Goal: Task Accomplishment & Management: Complete application form

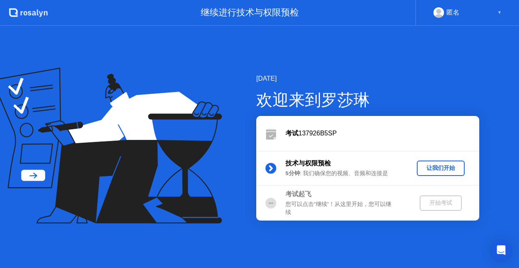
click at [441, 166] on div "让我们开始" at bounding box center [440, 168] width 41 height 8
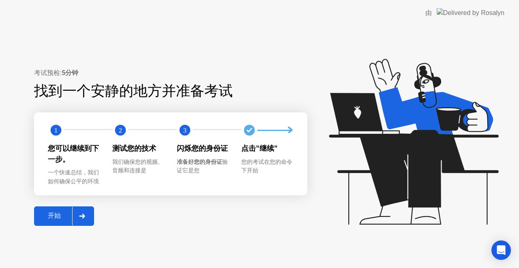
click at [54, 215] on div "开始" at bounding box center [54, 216] width 36 height 9
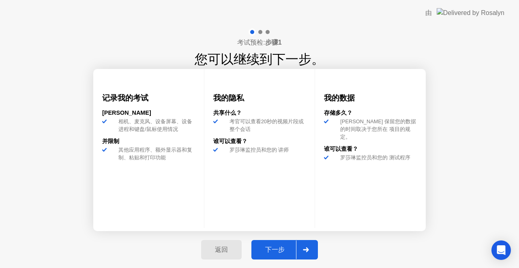
click at [275, 250] on div "下一步" at bounding box center [275, 250] width 42 height 9
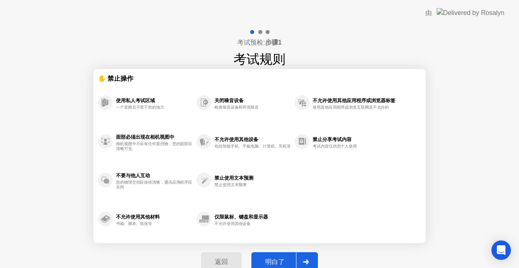
click at [278, 260] on div "明白了" at bounding box center [275, 262] width 42 height 9
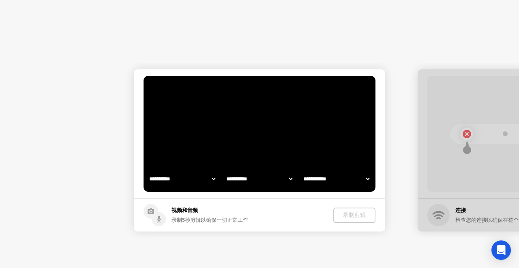
select select "**********"
select select "*******"
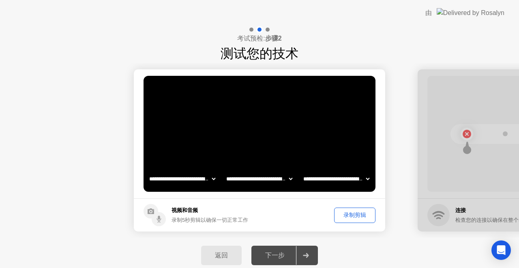
click at [283, 253] on div "下一步" at bounding box center [275, 255] width 42 height 9
click at [279, 256] on div "下一步" at bounding box center [275, 255] width 42 height 9
click at [356, 211] on div "录制剪辑" at bounding box center [355, 215] width 36 height 8
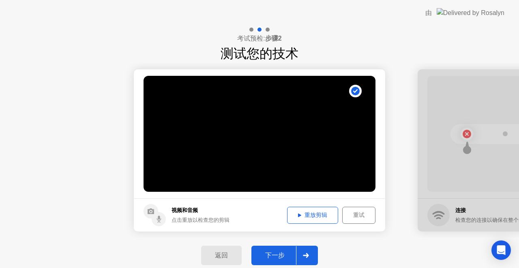
click at [318, 208] on button "重放剪辑" at bounding box center [312, 215] width 51 height 17
click at [313, 209] on button "重放剪辑" at bounding box center [312, 215] width 51 height 17
click at [298, 217] on div "重放剪辑" at bounding box center [312, 215] width 45 height 8
click at [281, 254] on div "下一步" at bounding box center [275, 255] width 42 height 9
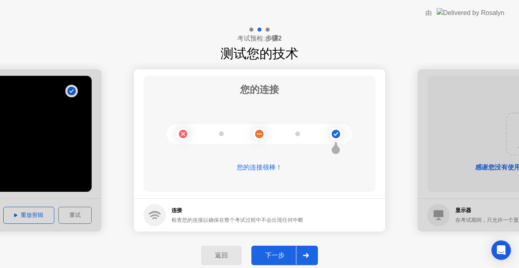
click at [268, 256] on div "下一步" at bounding box center [275, 255] width 42 height 9
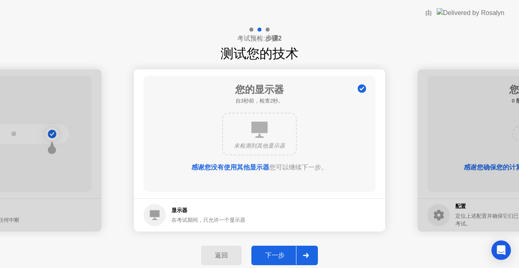
click at [277, 253] on div "下一步" at bounding box center [275, 255] width 42 height 9
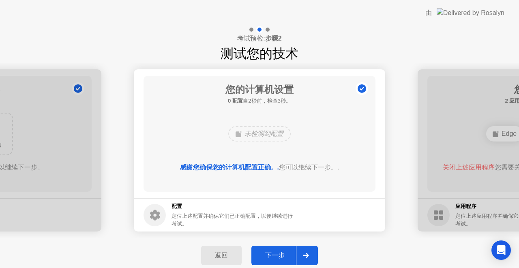
click at [277, 253] on div "下一步" at bounding box center [275, 255] width 42 height 9
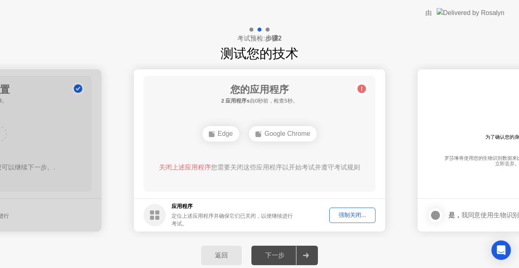
click at [347, 214] on div "强制关闭..." at bounding box center [352, 215] width 41 height 8
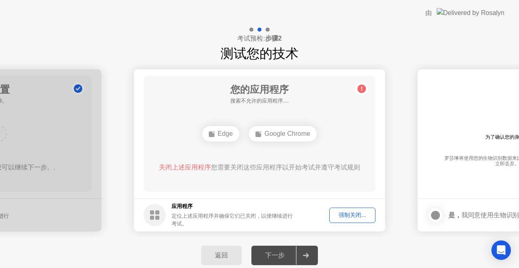
click at [346, 222] on button "强制关闭..." at bounding box center [352, 215] width 46 height 15
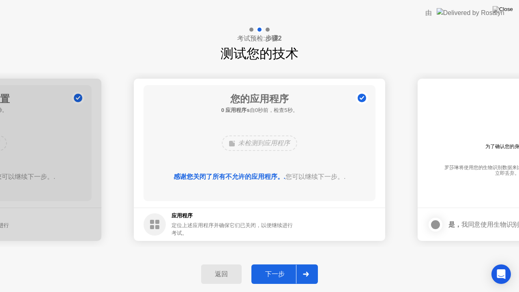
drag, startPoint x: 355, startPoint y: 212, endPoint x: 355, endPoint y: 220, distance: 7.7
click at [272, 268] on div "下一步" at bounding box center [275, 274] width 42 height 9
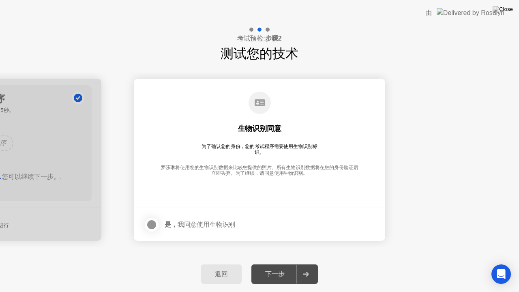
click at [204, 225] on div "是， 我同意使用生物识别" at bounding box center [200, 225] width 71 height 8
click at [157, 226] on div at bounding box center [152, 225] width 10 height 10
click at [278, 268] on div "下一步" at bounding box center [275, 274] width 42 height 9
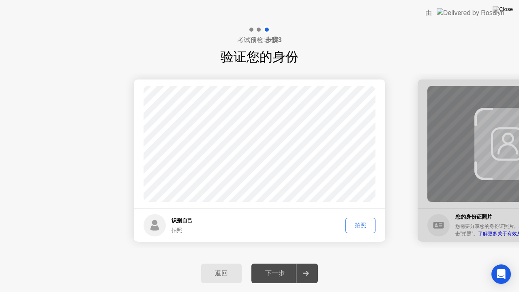
click at [360, 223] on div "拍照" at bounding box center [360, 225] width 24 height 8
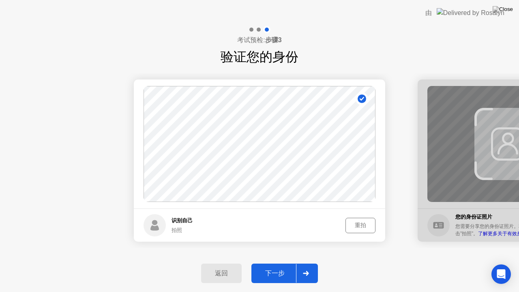
click at [268, 268] on div "下一步" at bounding box center [275, 273] width 42 height 9
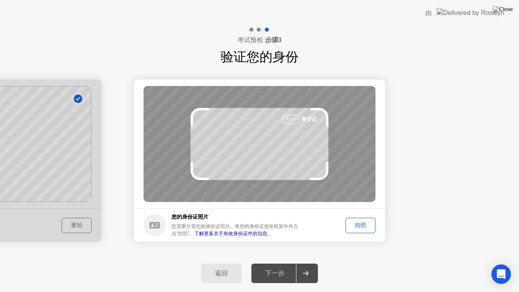
click at [365, 223] on div "拍照" at bounding box center [360, 225] width 24 height 8
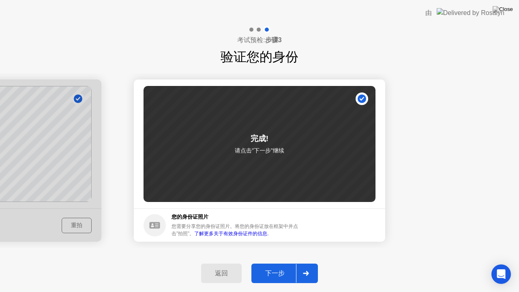
drag, startPoint x: 384, startPoint y: 55, endPoint x: 331, endPoint y: 208, distance: 162.2
click at [331, 208] on div "考试预检: 步骤3 验证您的身份 成功 照片正确 识别自己 拍照 重拍 成功 照片正确 失败 照片不正确。 完成! 请点击”下一步”继续 您的身份证照片 您需…" at bounding box center [259, 159] width 519 height 266
click at [281, 268] on button "下一步" at bounding box center [284, 273] width 67 height 19
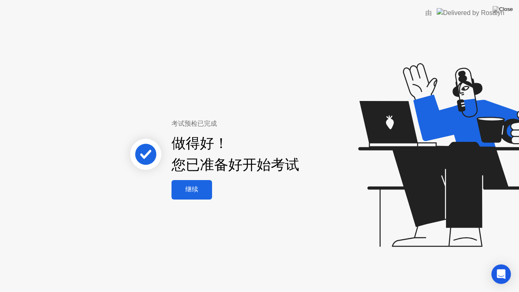
click at [196, 187] on div "继续" at bounding box center [192, 189] width 36 height 9
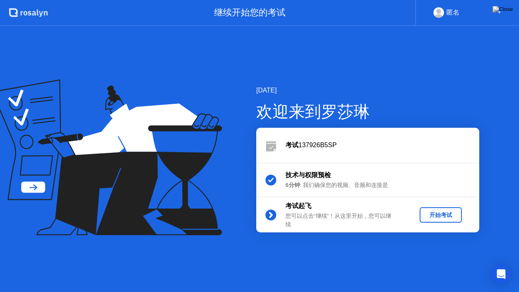
click at [443, 212] on div "开始考试" at bounding box center [441, 215] width 36 height 8
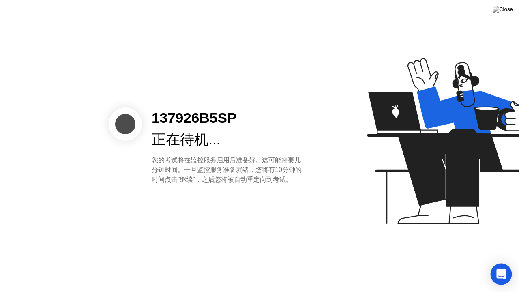
click at [500, 268] on icon "Open Intercom Messenger" at bounding box center [500, 274] width 9 height 11
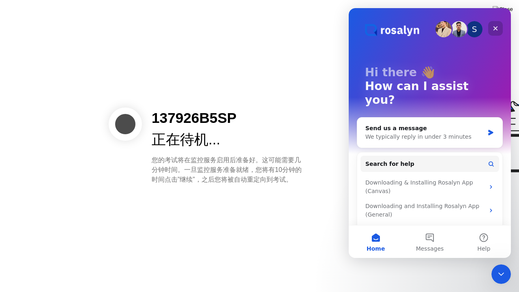
click at [496, 28] on icon "Close" at bounding box center [496, 28] width 4 height 4
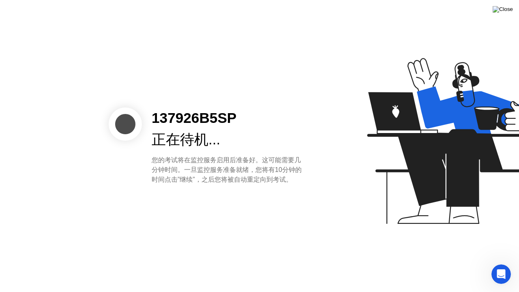
click at [511, 11] on button at bounding box center [503, 9] width 24 height 11
click at [305, 268] on div at bounding box center [259, 292] width 519 height 0
click at [355, 80] on icon at bounding box center [450, 145] width 209 height 208
click at [508, 7] on img at bounding box center [503, 9] width 20 height 6
